Goal: Navigation & Orientation: Find specific page/section

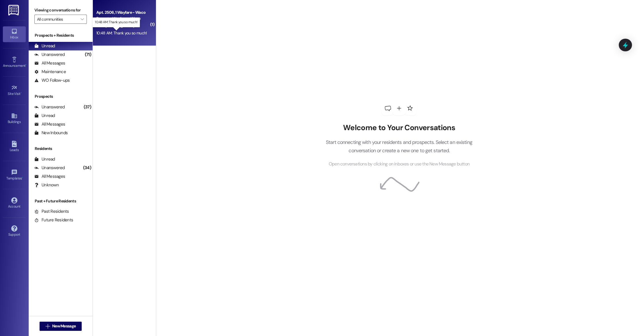
click at [129, 35] on div "10:48 AM: Thank you so much! 10:48 AM: Thank you so much!" at bounding box center [121, 32] width 50 height 5
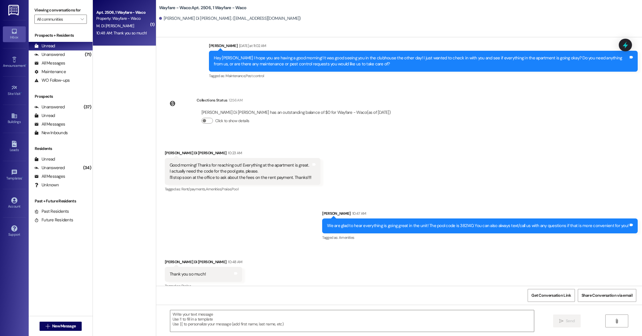
scroll to position [218, 0]
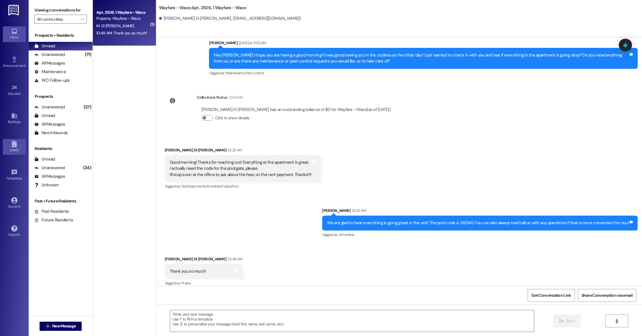
click at [17, 145] on icon at bounding box center [14, 144] width 6 height 6
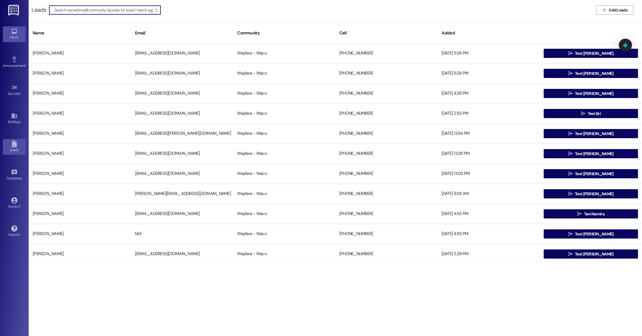
click at [14, 35] on div "Inbox" at bounding box center [14, 37] width 29 height 6
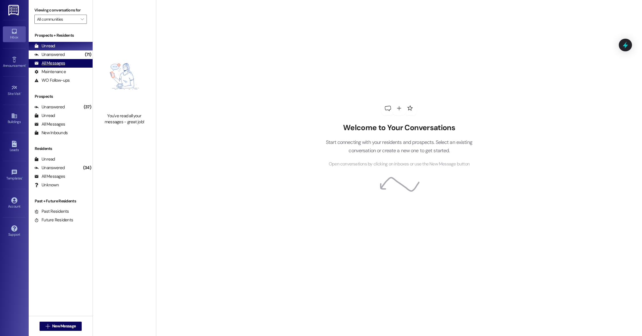
click at [65, 64] on div "All Messages (undefined)" at bounding box center [61, 63] width 64 height 9
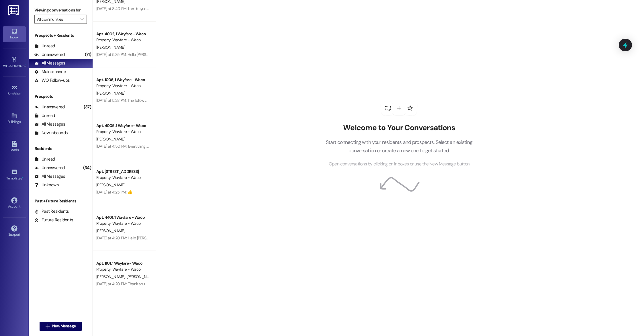
scroll to position [137, 0]
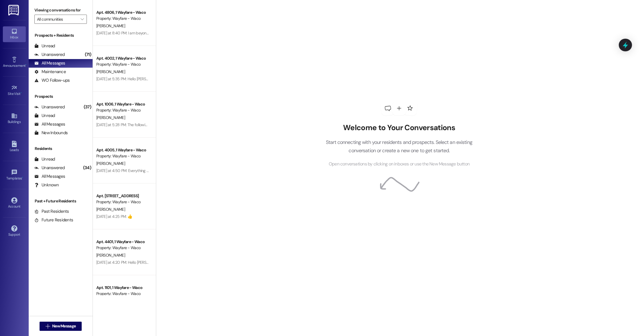
click at [10, 155] on div "Leads Go to Leads" at bounding box center [14, 147] width 23 height 28
click at [13, 150] on div "Leads" at bounding box center [14, 150] width 29 height 6
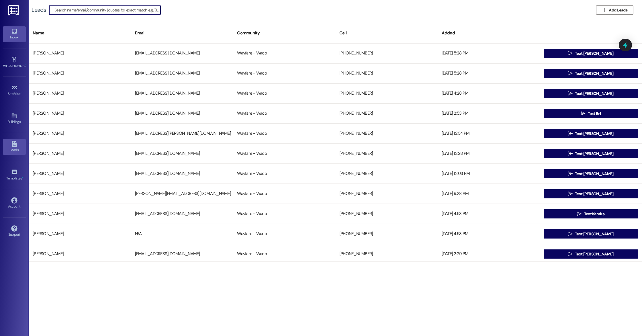
click at [15, 35] on div "Inbox" at bounding box center [14, 37] width 29 height 6
